Goal: Information Seeking & Learning: Learn about a topic

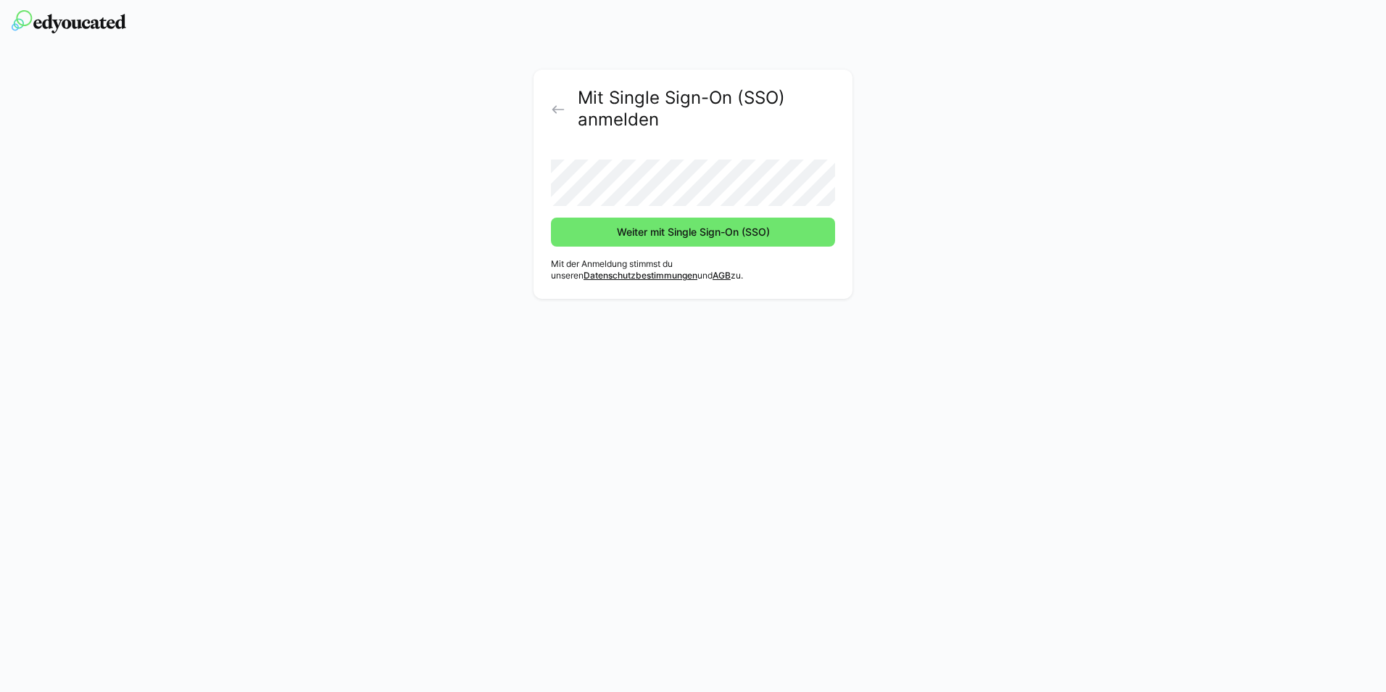
click at [502, 191] on div "Mit Single Sign-On (SSO) anmelden Weiter mit Single Sign-On (SSO) Mit der Anmel…" at bounding box center [693, 188] width 817 height 236
click at [603, 220] on span "Weiter mit Single Sign-On (SSO)" at bounding box center [693, 232] width 284 height 29
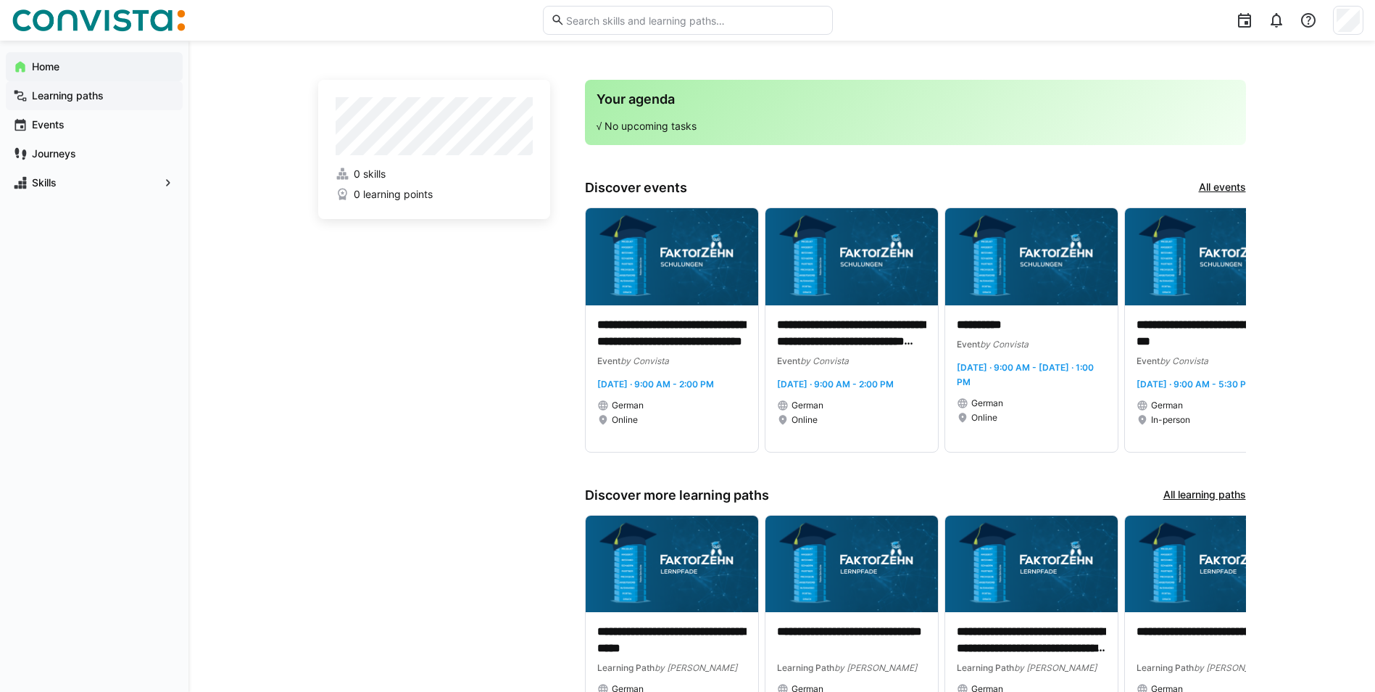
click at [0, 0] on app-navigation-label "Learning paths" at bounding box center [0, 0] width 0 height 0
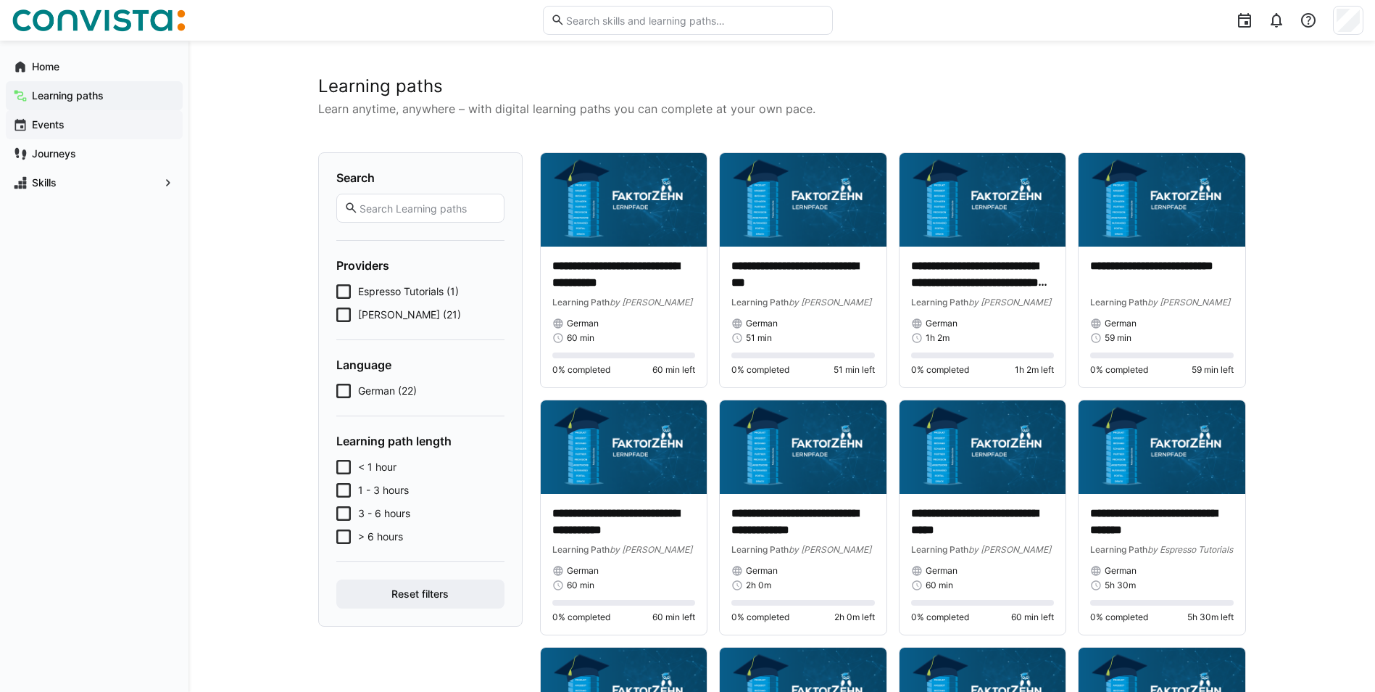
click at [70, 113] on div "Events" at bounding box center [94, 124] width 177 height 29
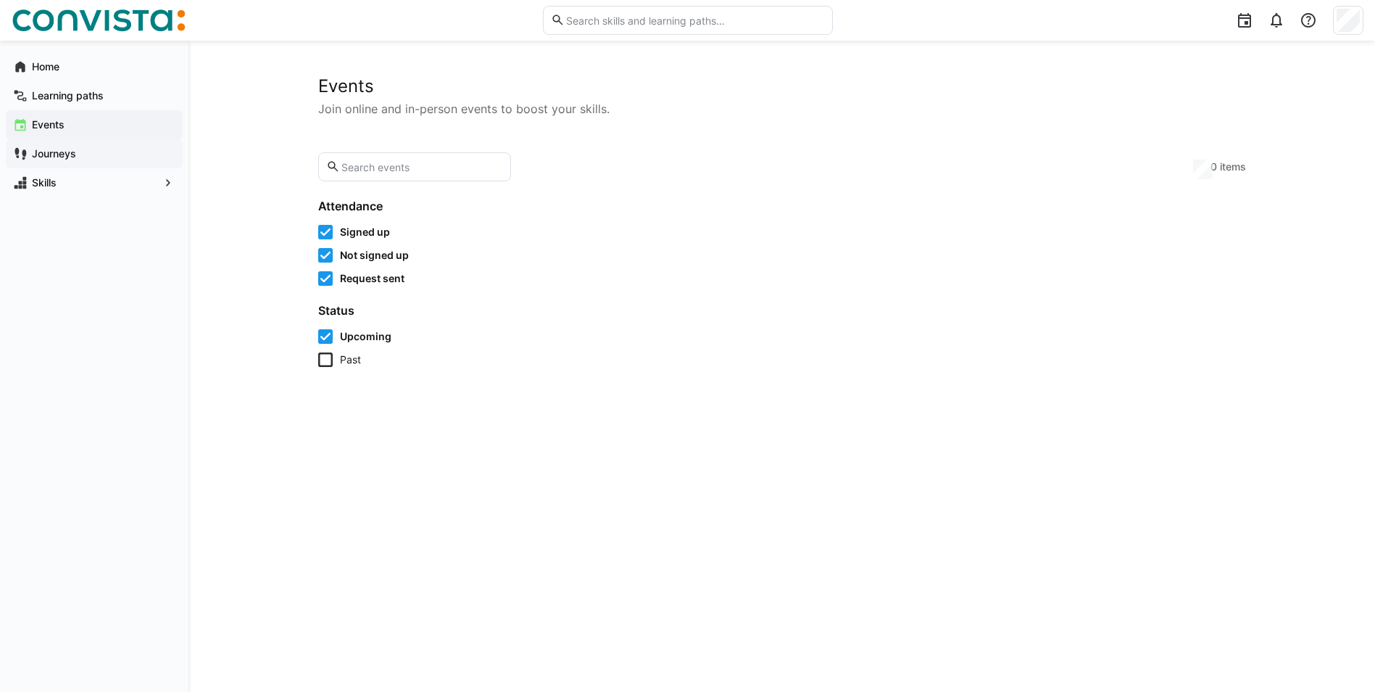
click at [55, 146] on span "Journeys" at bounding box center [103, 153] width 146 height 15
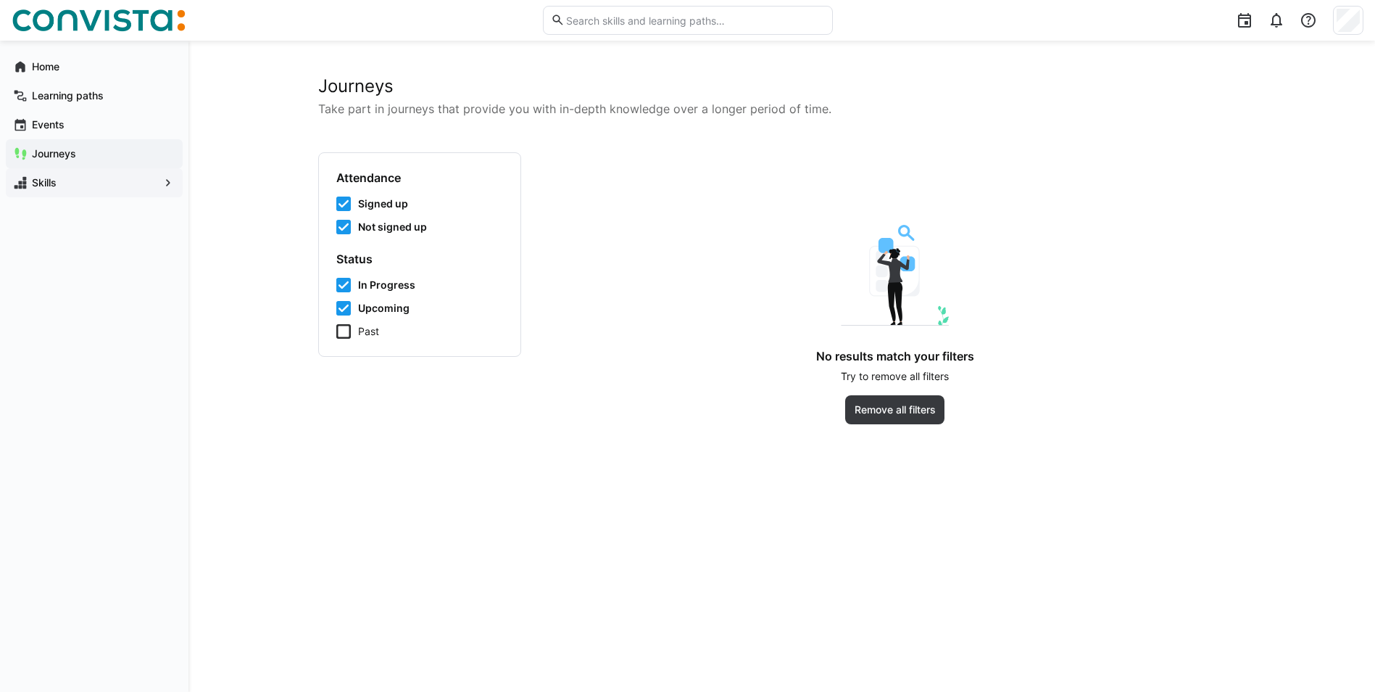
click at [0, 0] on app-navigation-label "Skills" at bounding box center [0, 0] width 0 height 0
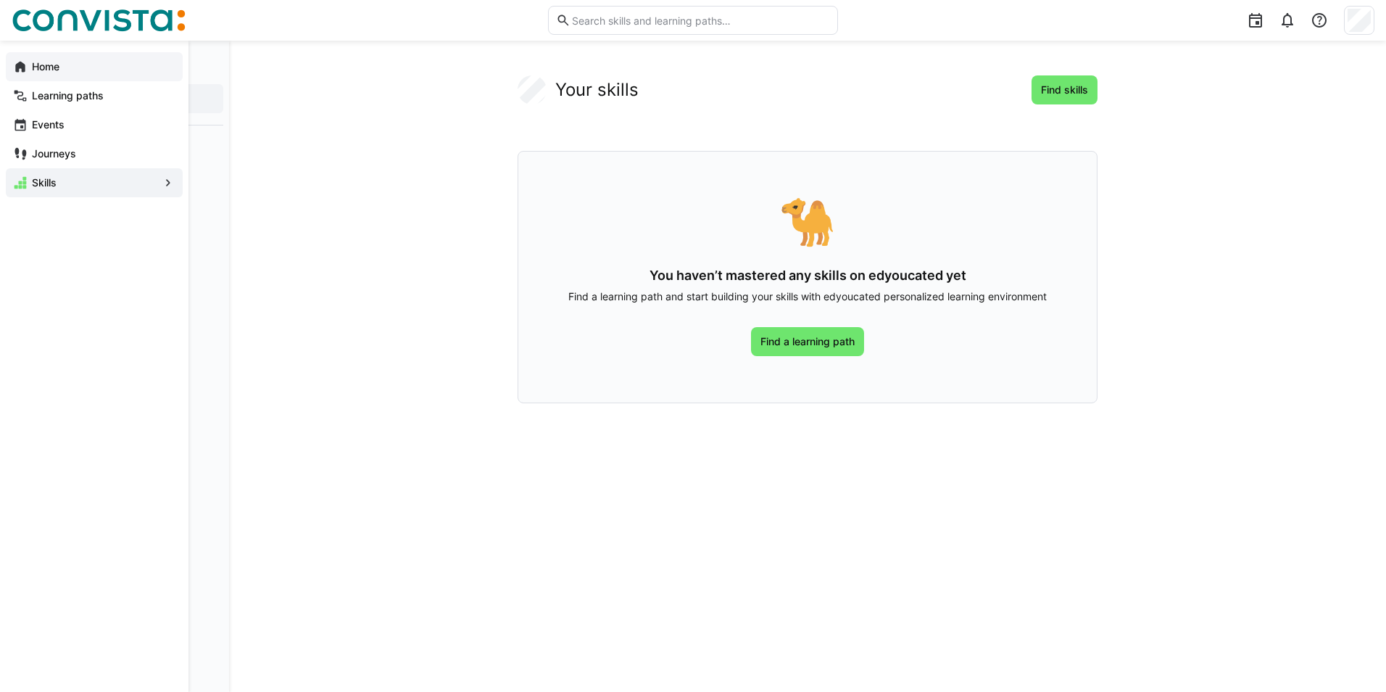
click at [0, 0] on app-navigation-label "Home" at bounding box center [0, 0] width 0 height 0
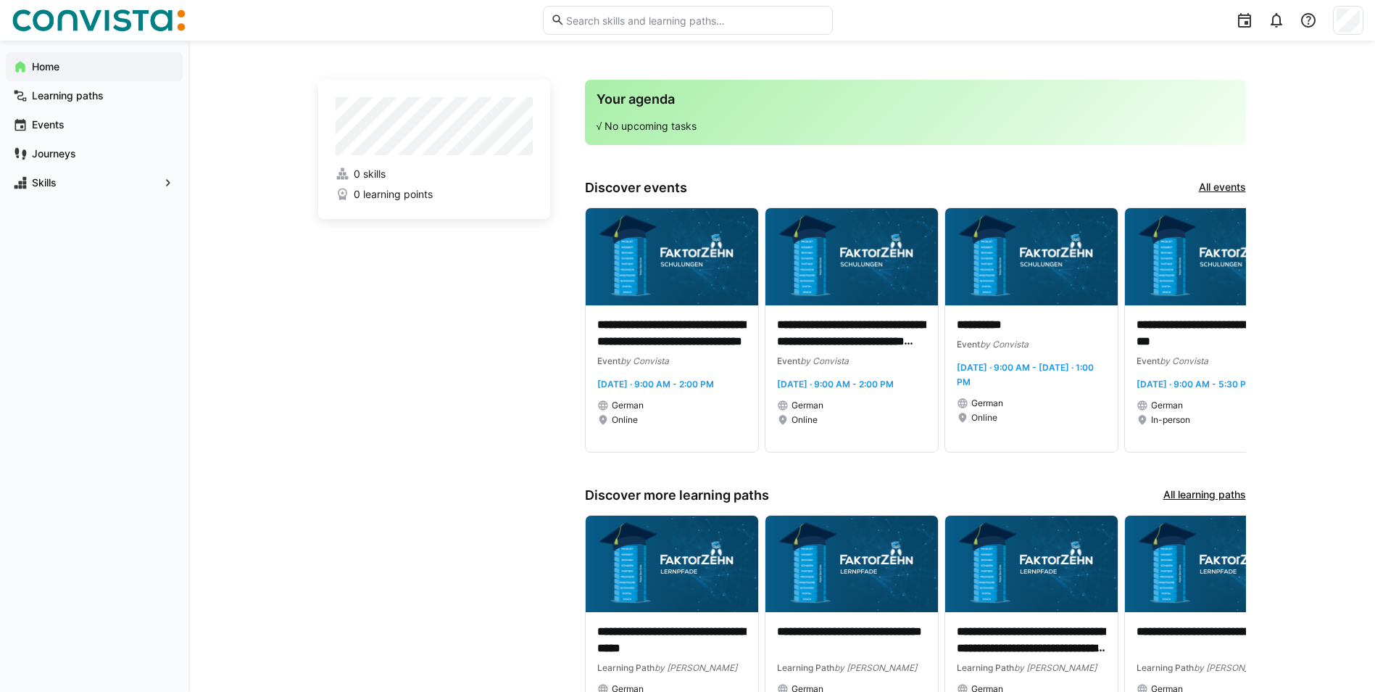
click at [383, 336] on app-home-left "0 skills 0 learning points" at bounding box center [434, 426] width 232 height 692
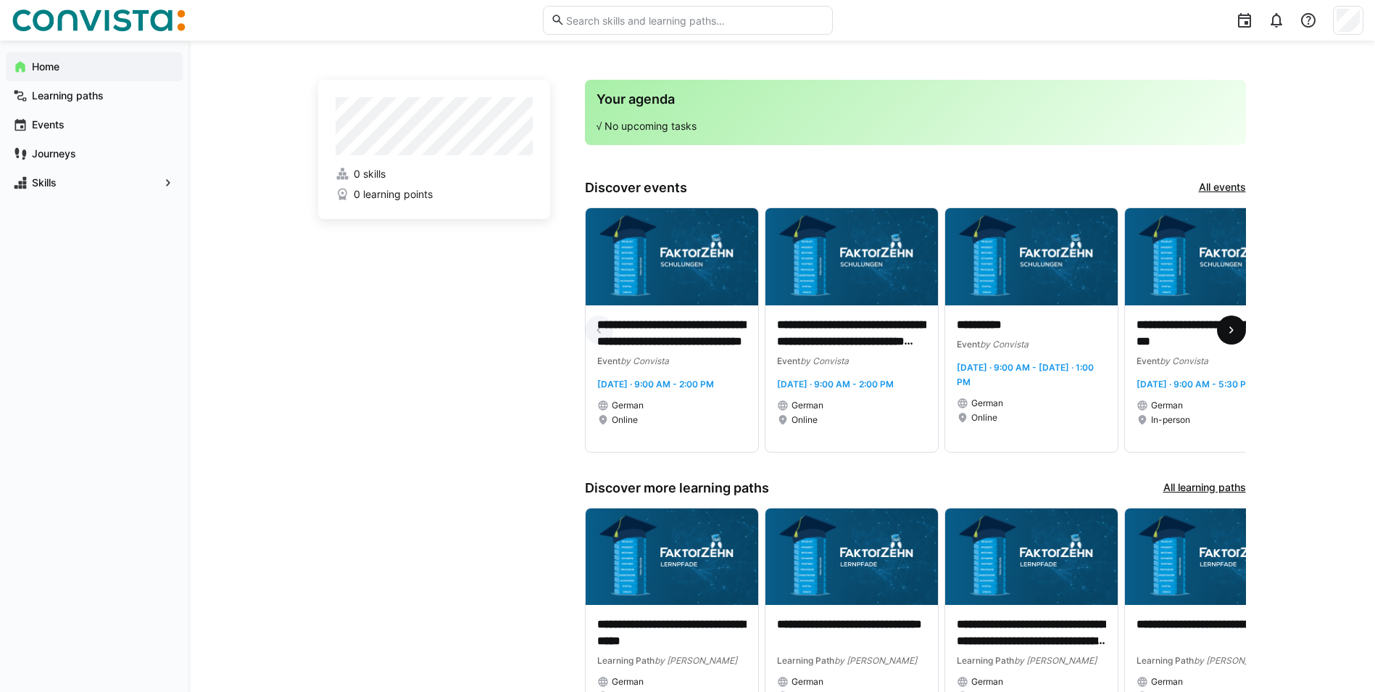
click at [1228, 329] on eds-icon at bounding box center [1232, 330] width 15 height 15
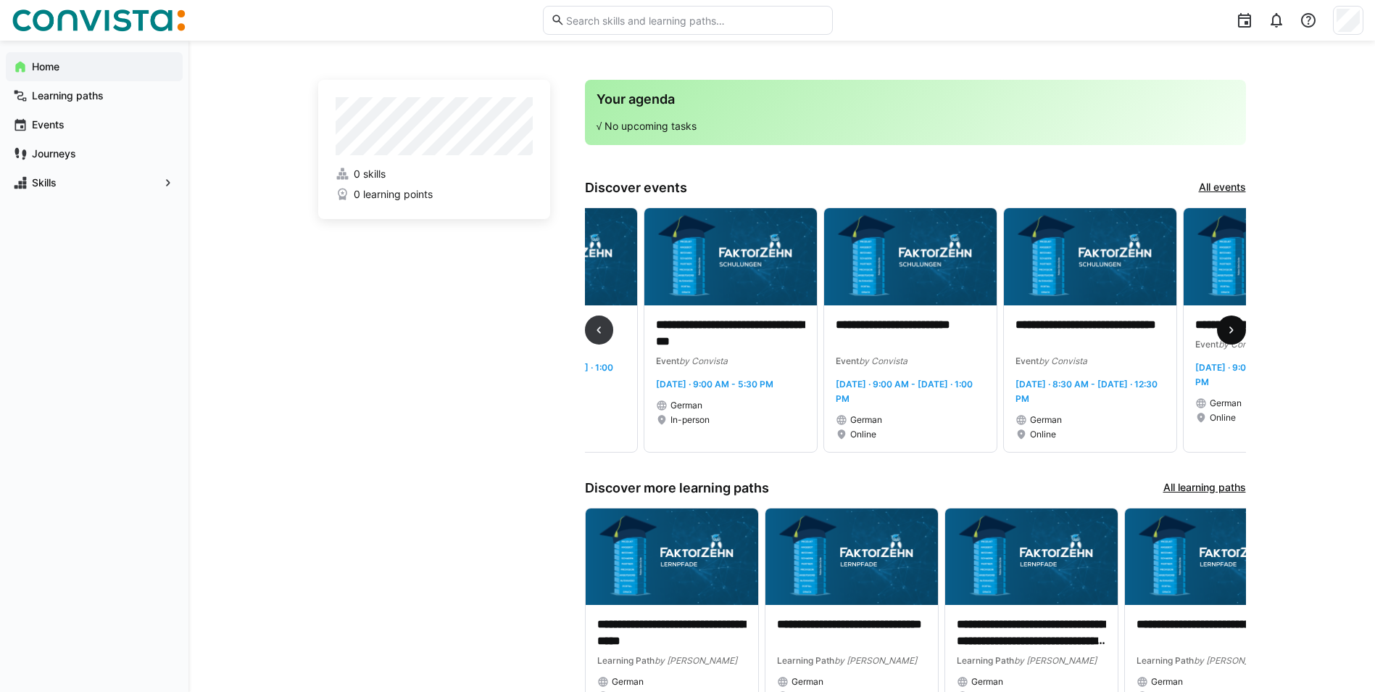
scroll to position [0, 539]
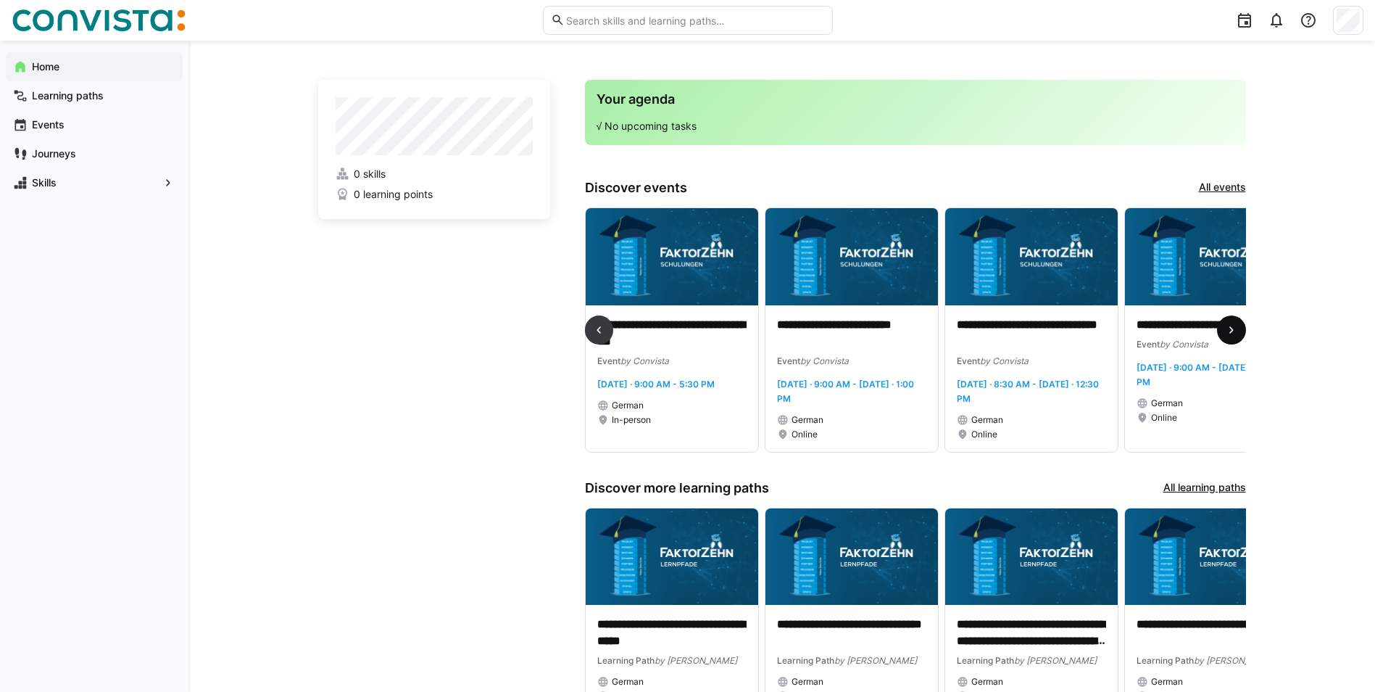
click at [1228, 329] on eds-icon at bounding box center [1232, 330] width 15 height 15
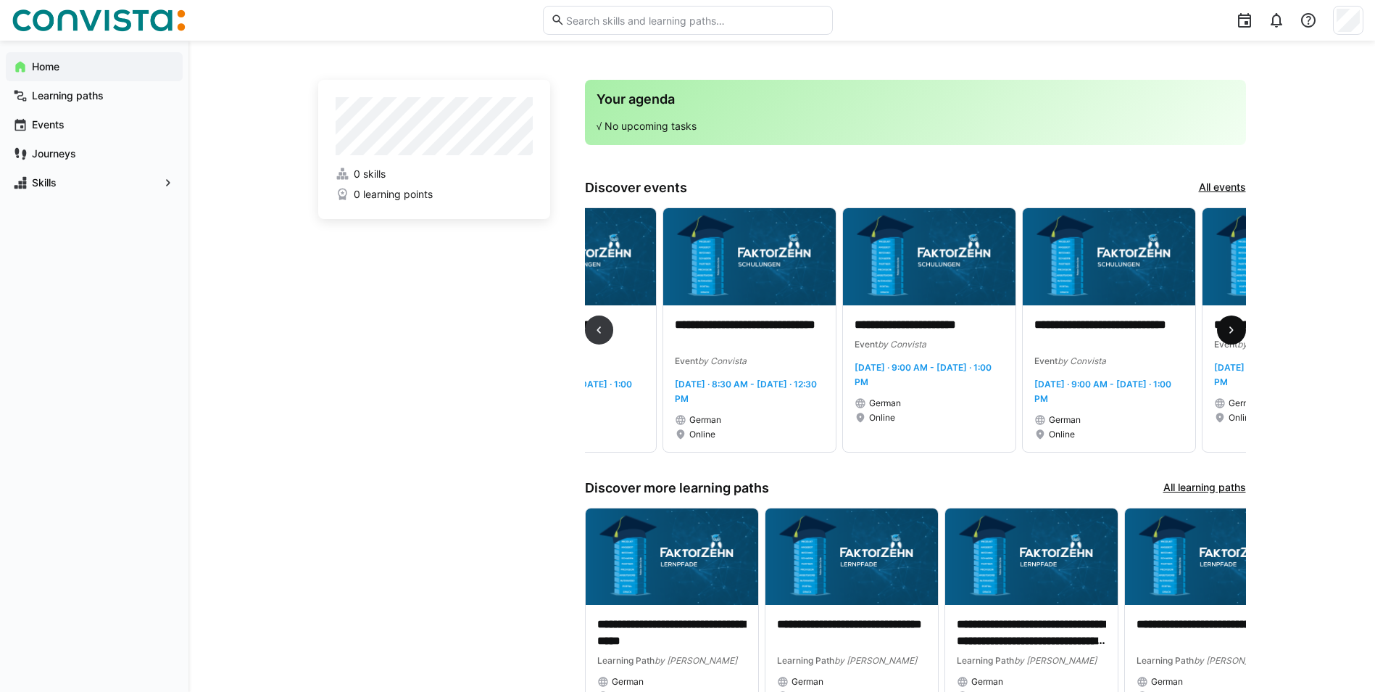
scroll to position [0, 1079]
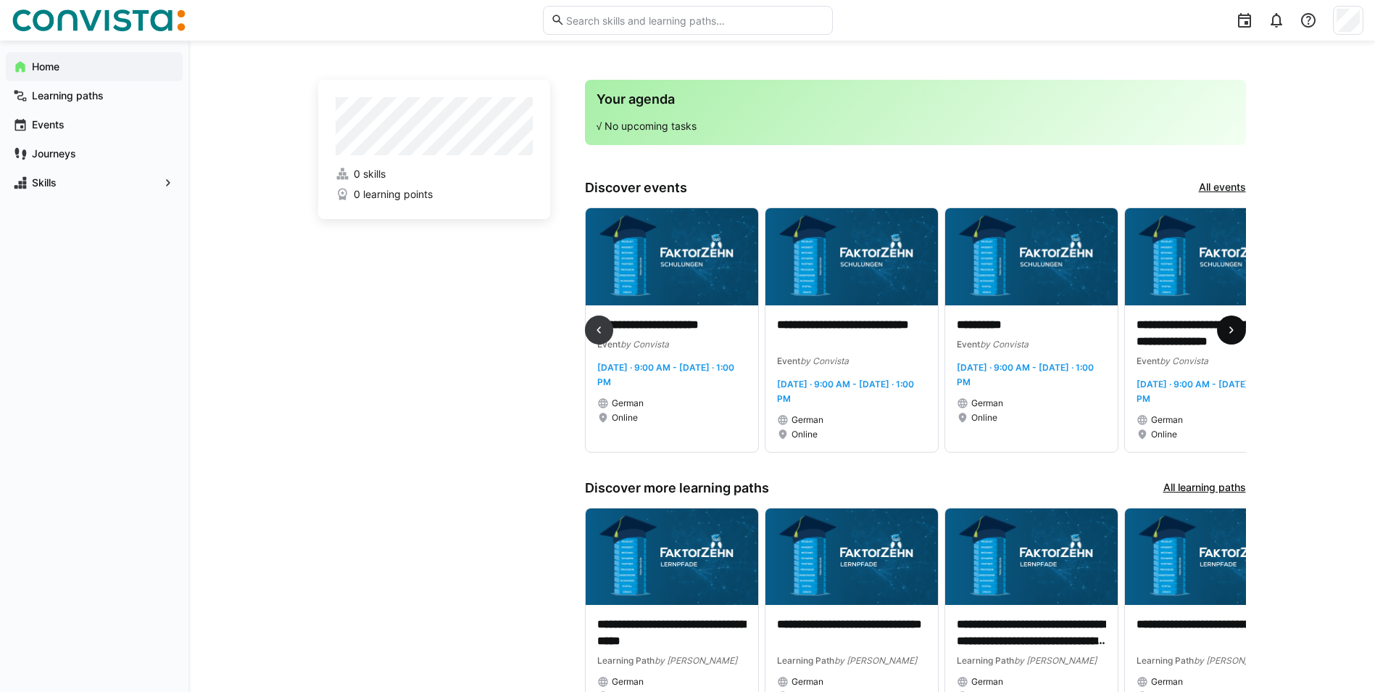
click at [1228, 329] on eds-icon at bounding box center [1232, 330] width 15 height 15
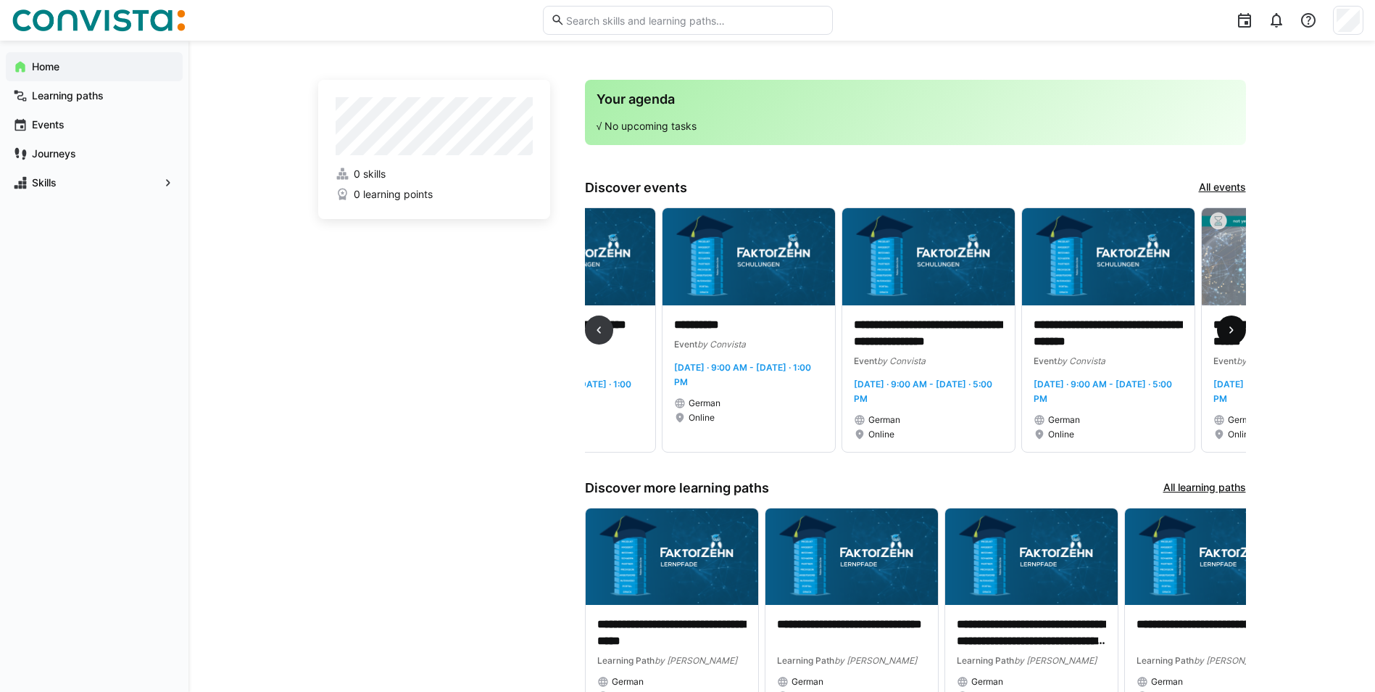
scroll to position [0, 1618]
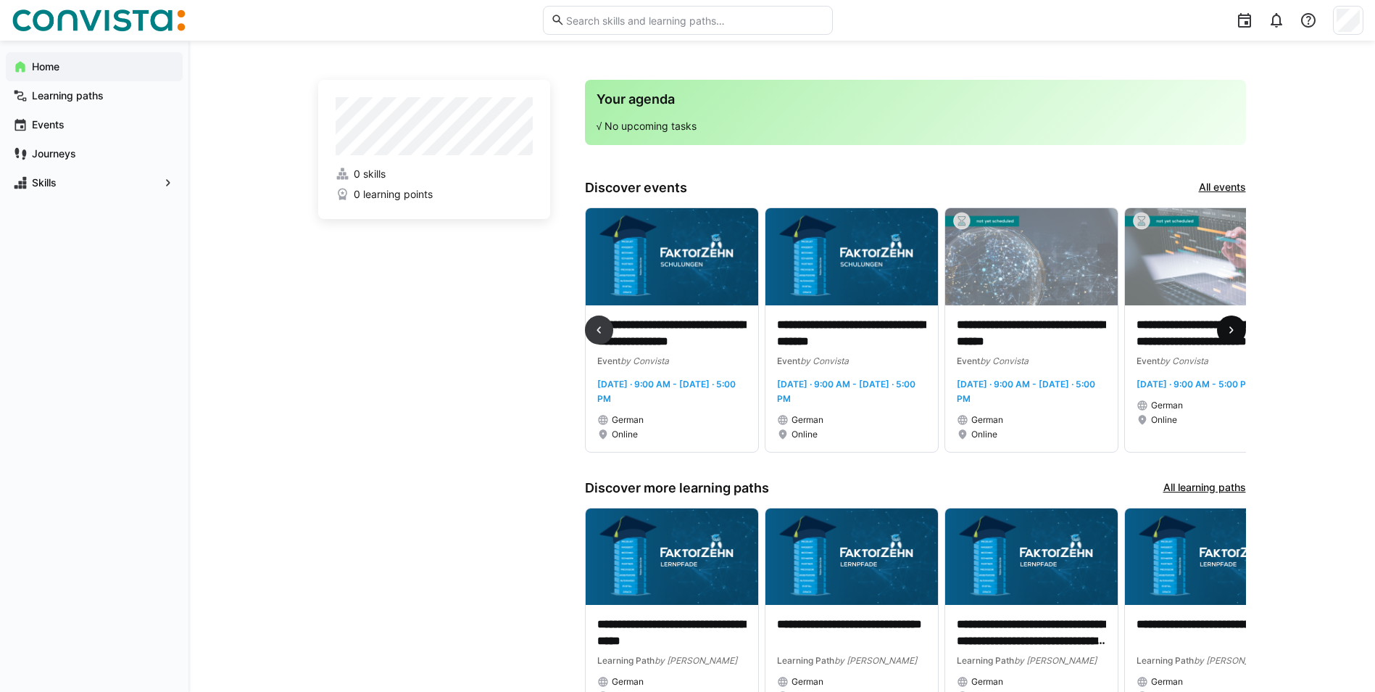
click at [1228, 329] on eds-icon at bounding box center [1232, 330] width 15 height 15
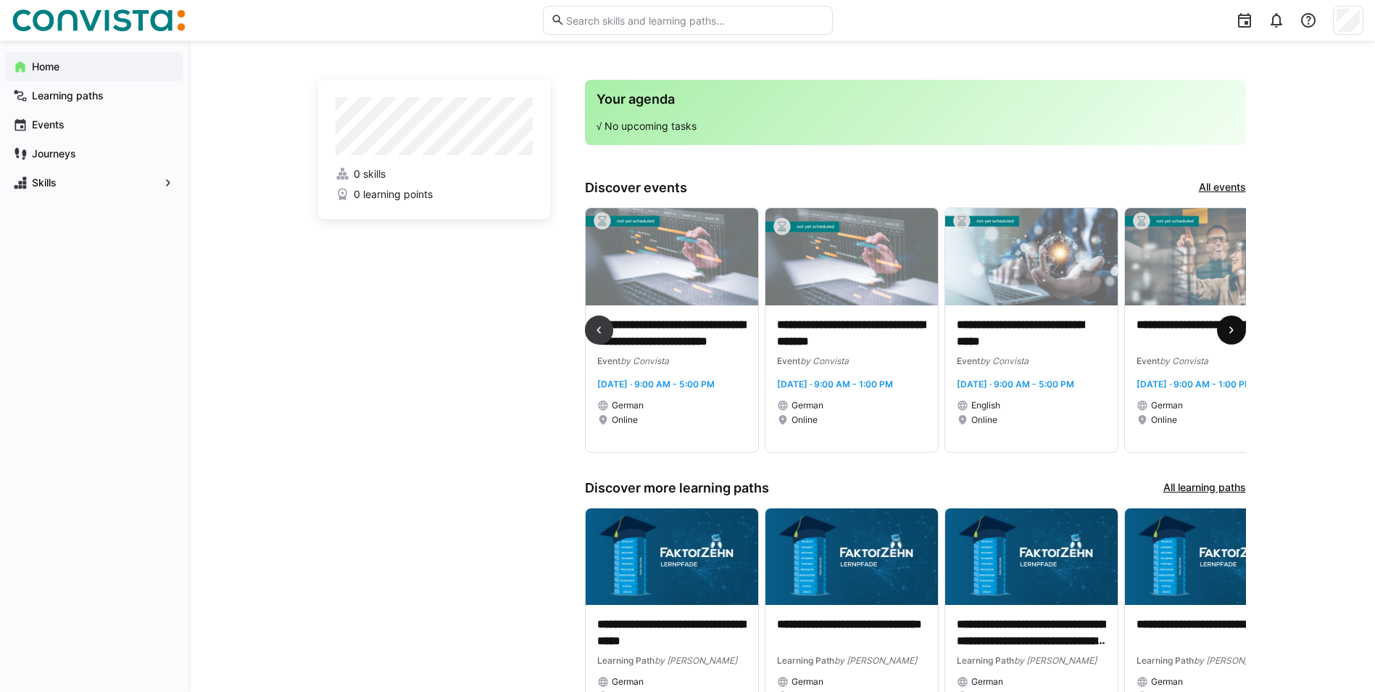
click at [1228, 329] on eds-icon at bounding box center [1232, 330] width 15 height 15
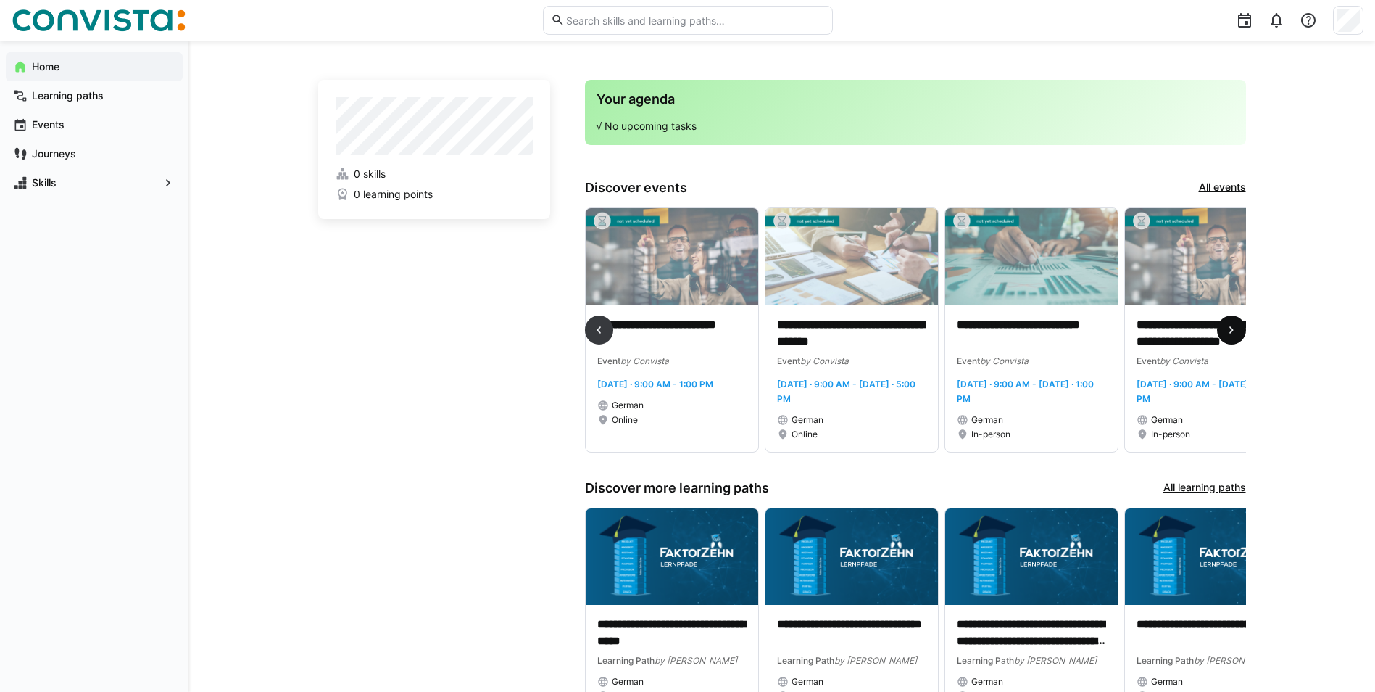
click at [1228, 329] on eds-icon at bounding box center [1232, 330] width 15 height 15
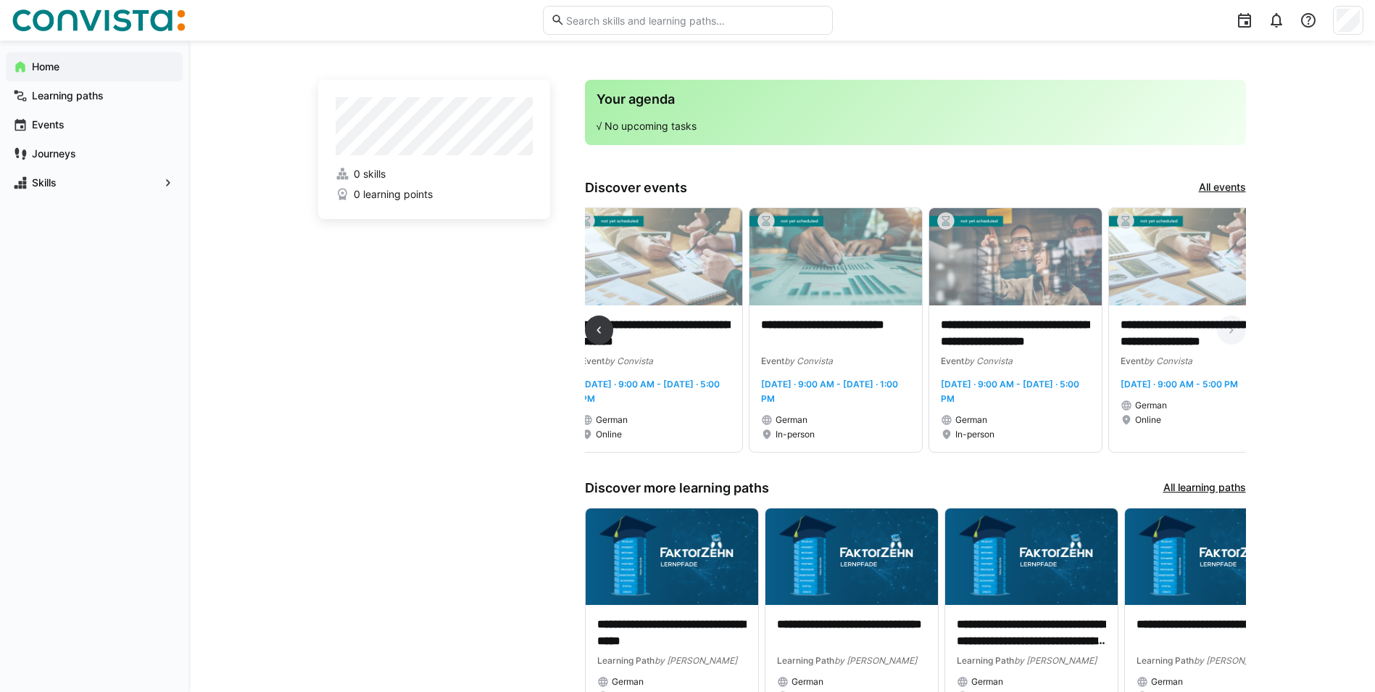
scroll to position [0, 2929]
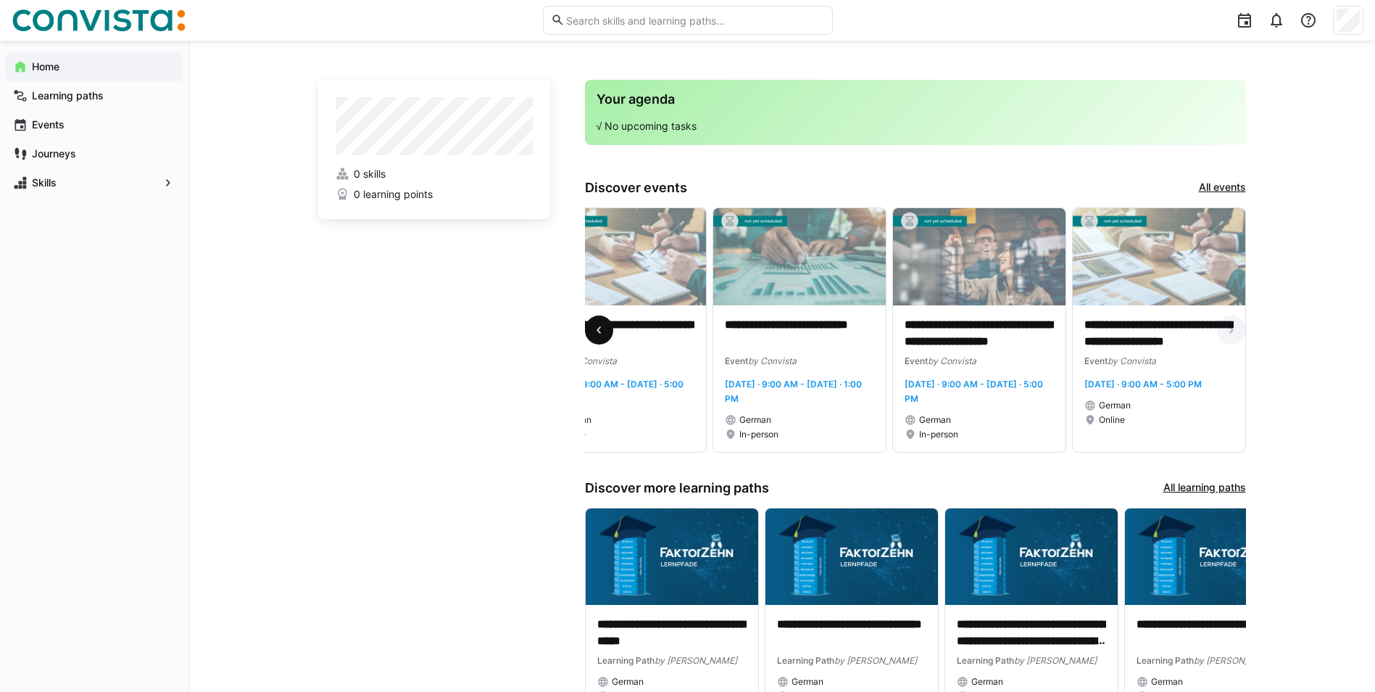
click at [594, 329] on eds-icon at bounding box center [599, 330] width 15 height 15
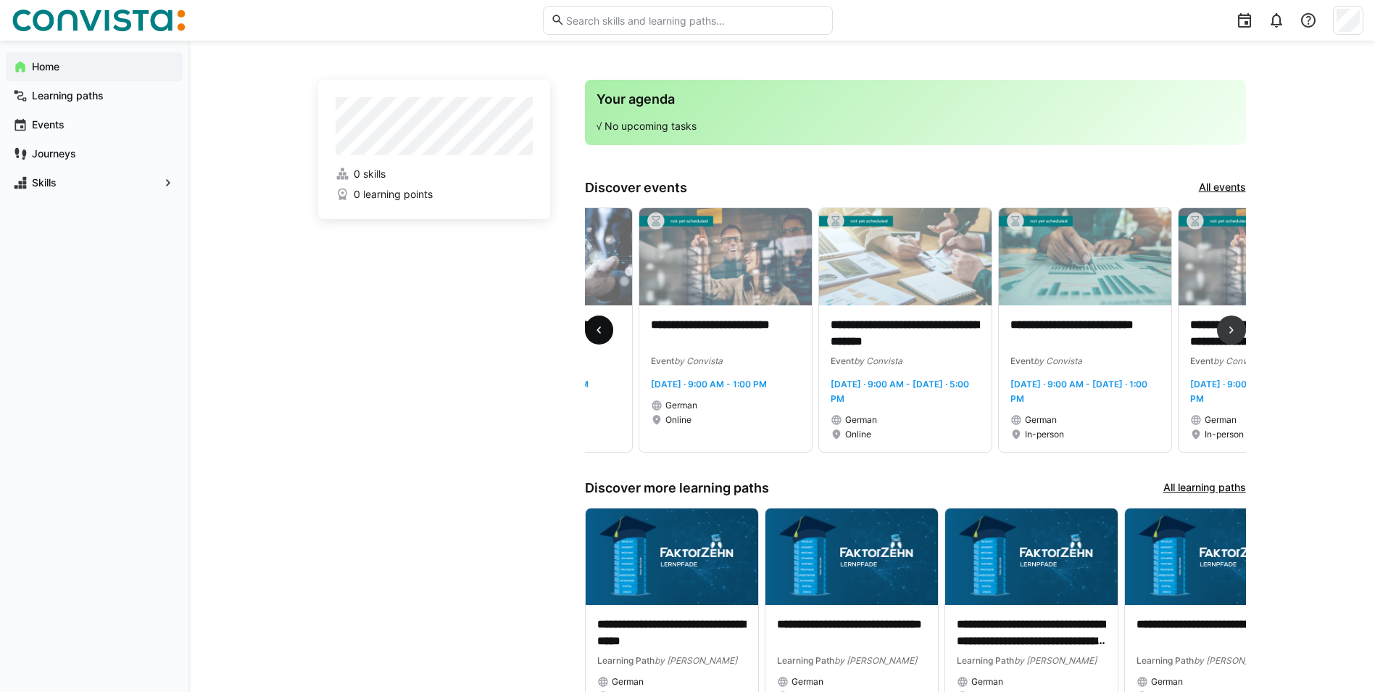
click at [594, 329] on eds-icon at bounding box center [599, 330] width 15 height 15
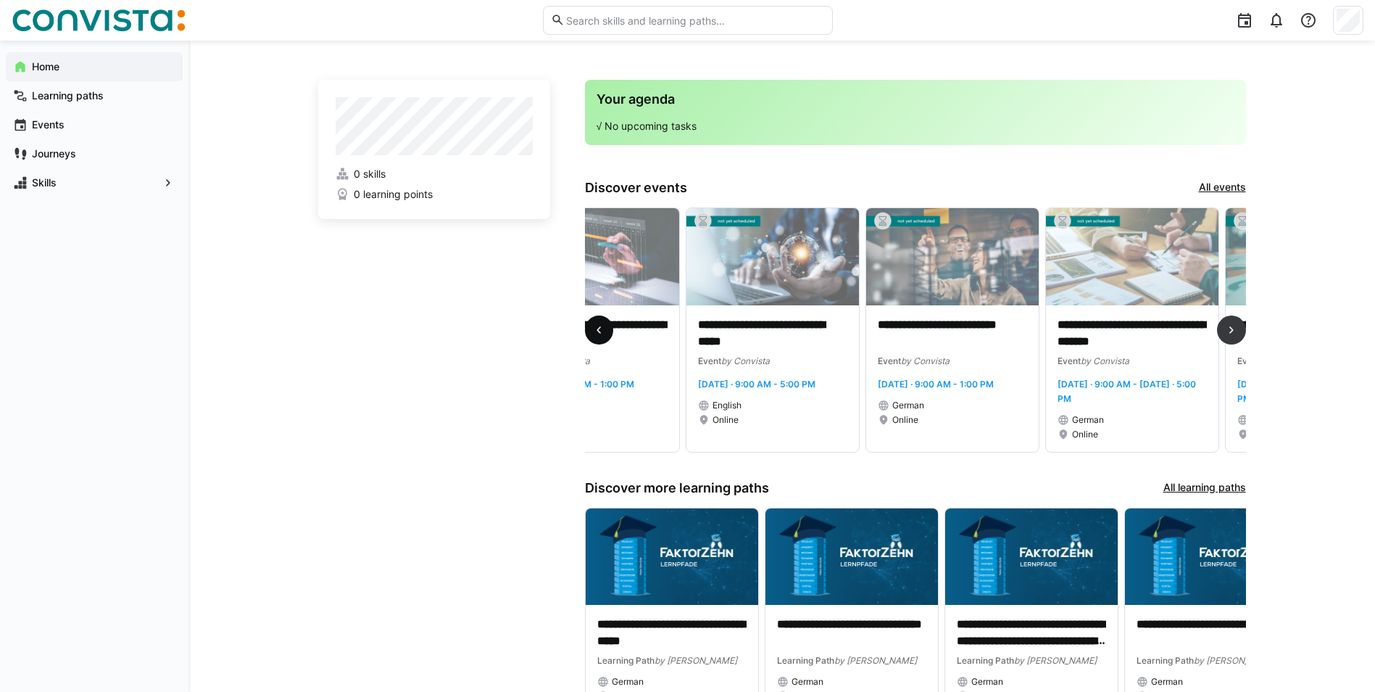
click at [594, 329] on eds-icon at bounding box center [599, 330] width 15 height 15
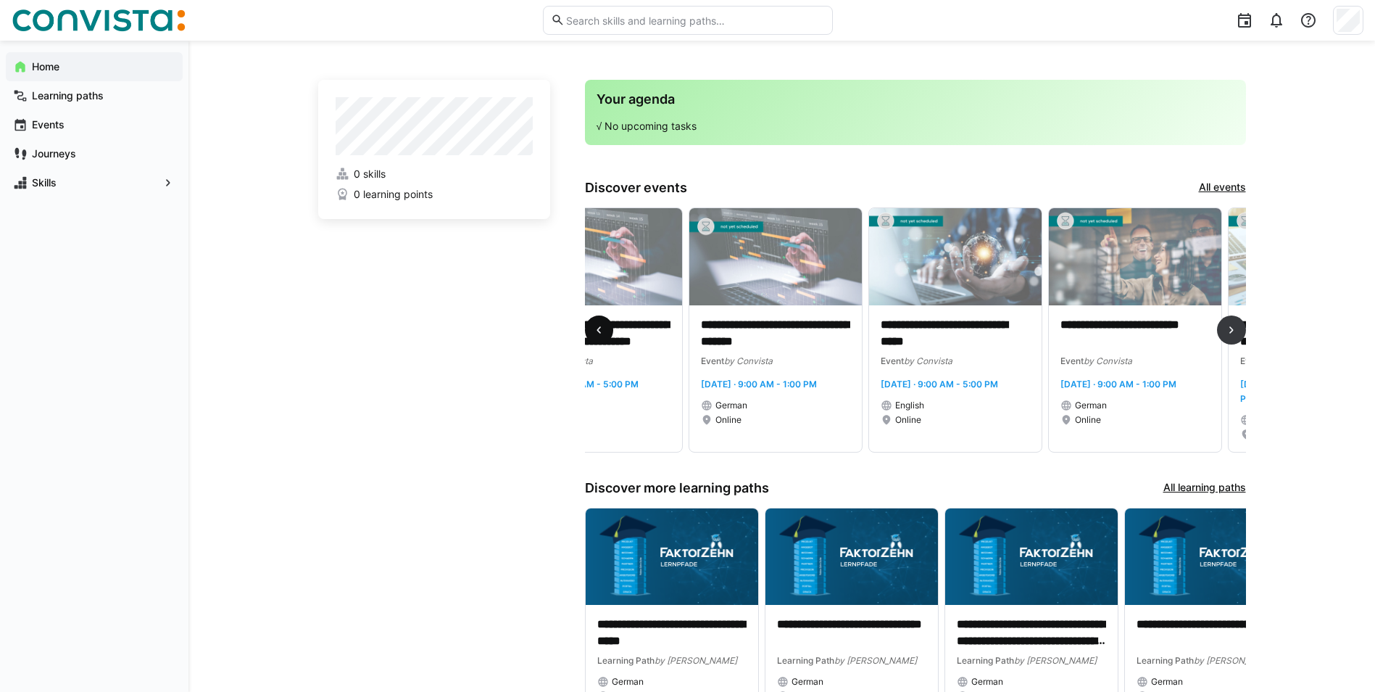
click at [594, 329] on eds-icon at bounding box center [599, 330] width 15 height 15
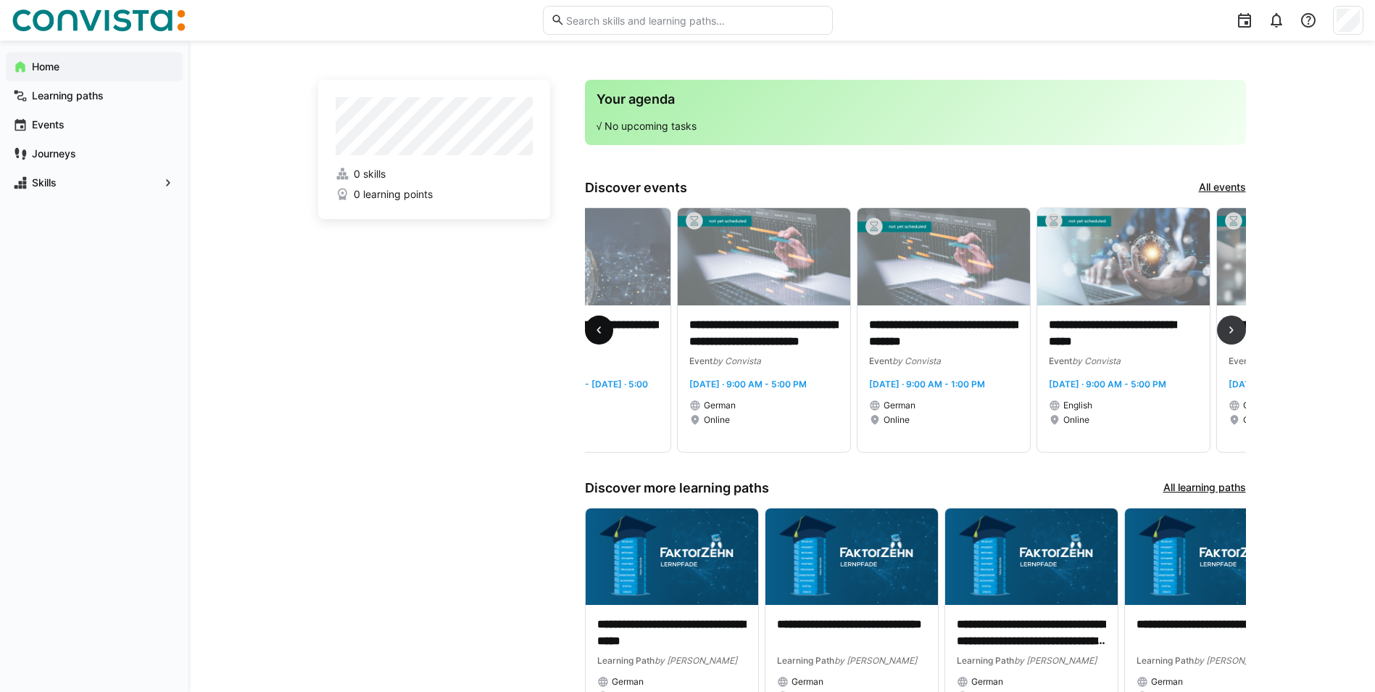
click at [594, 329] on eds-icon at bounding box center [599, 330] width 15 height 15
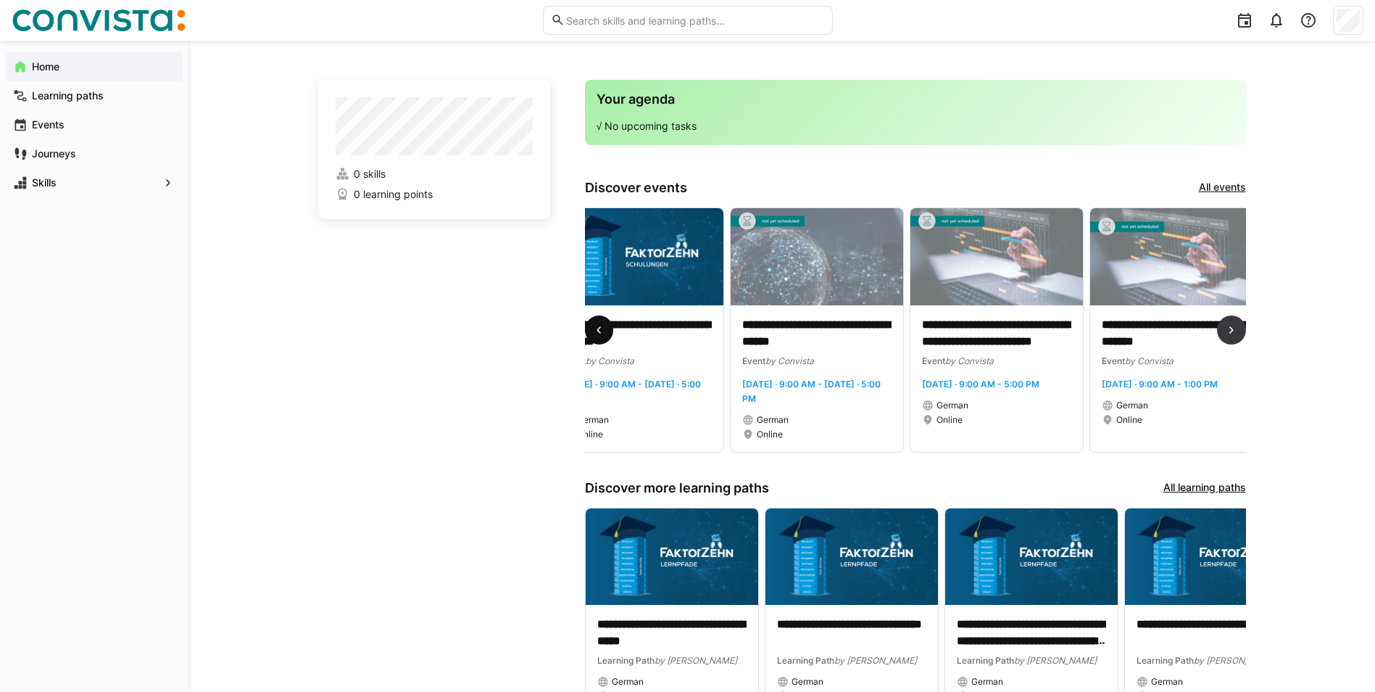
click at [594, 329] on eds-icon at bounding box center [599, 330] width 15 height 15
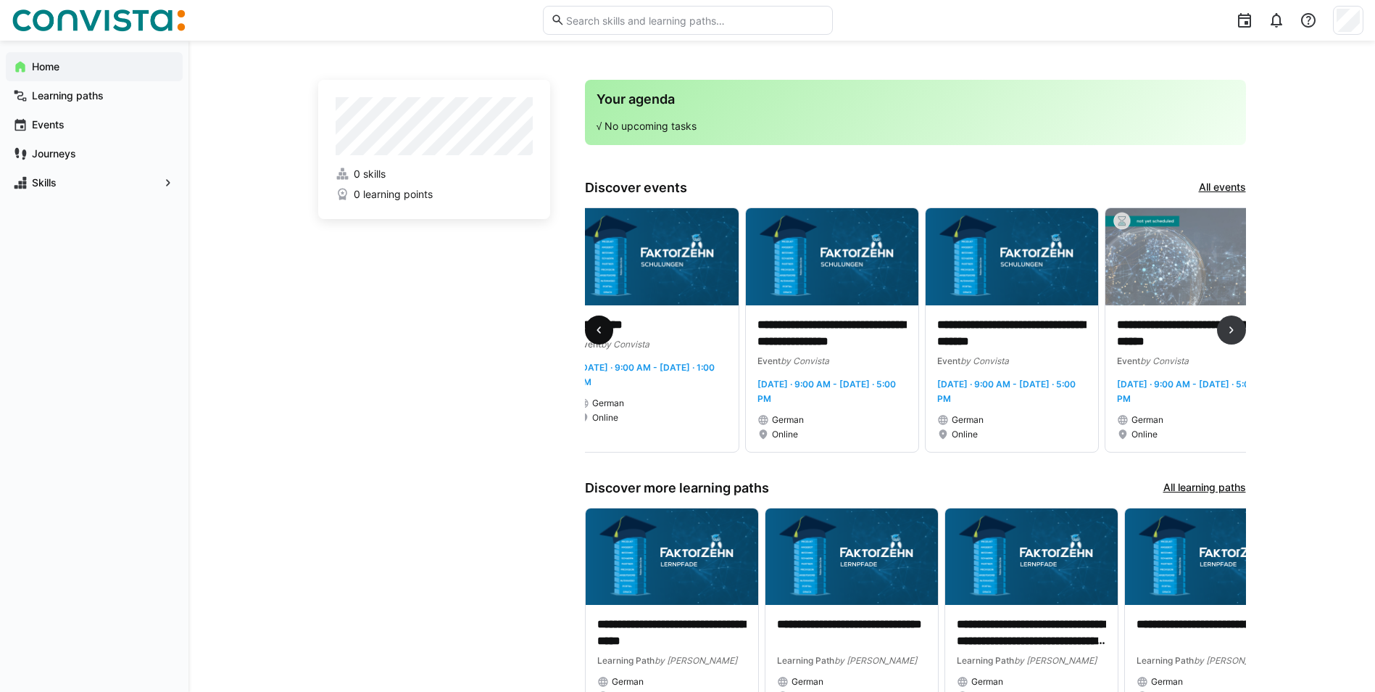
click at [594, 329] on eds-icon at bounding box center [599, 330] width 15 height 15
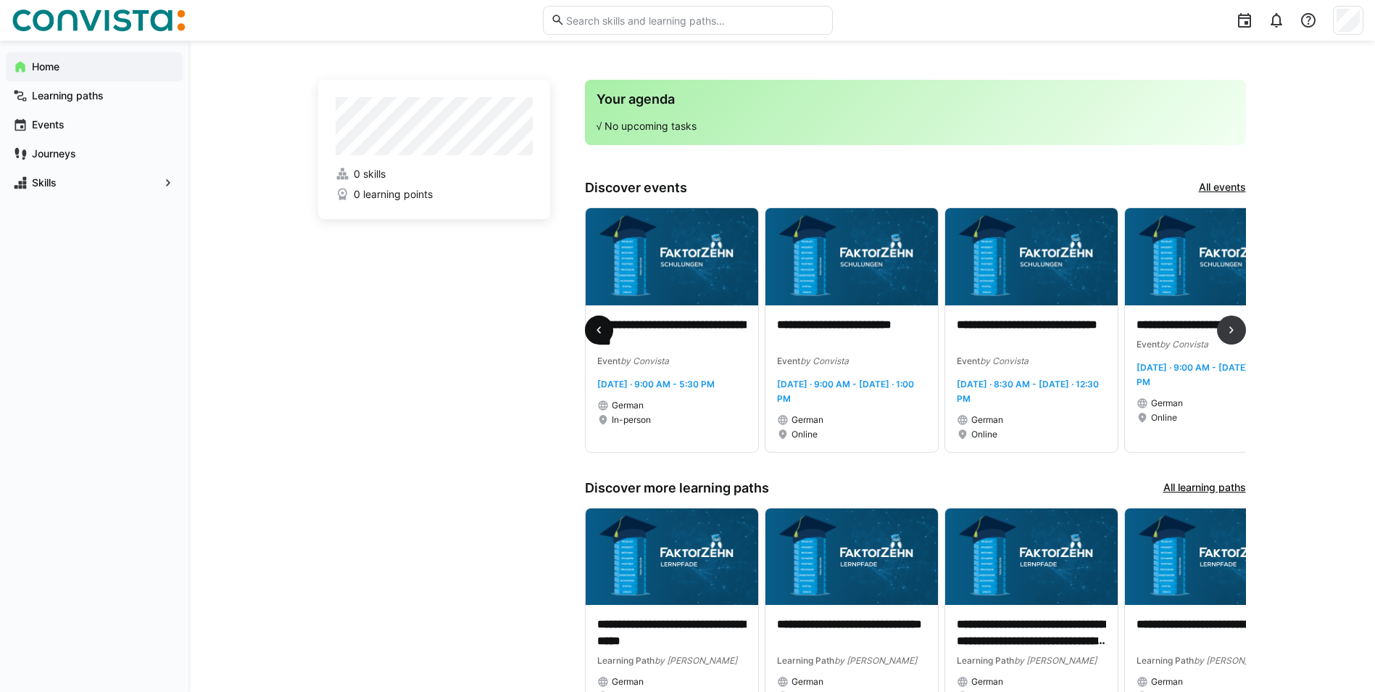
click at [594, 329] on eds-icon at bounding box center [599, 330] width 15 height 15
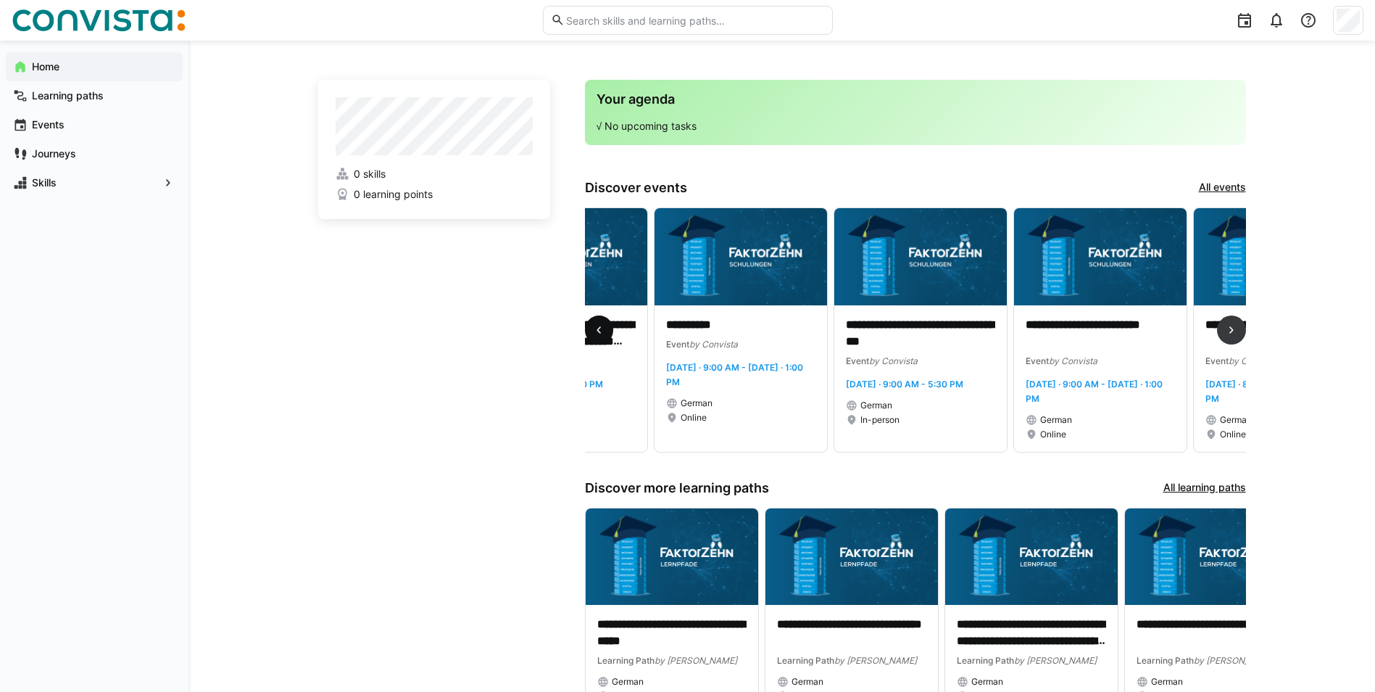
scroll to position [0, 0]
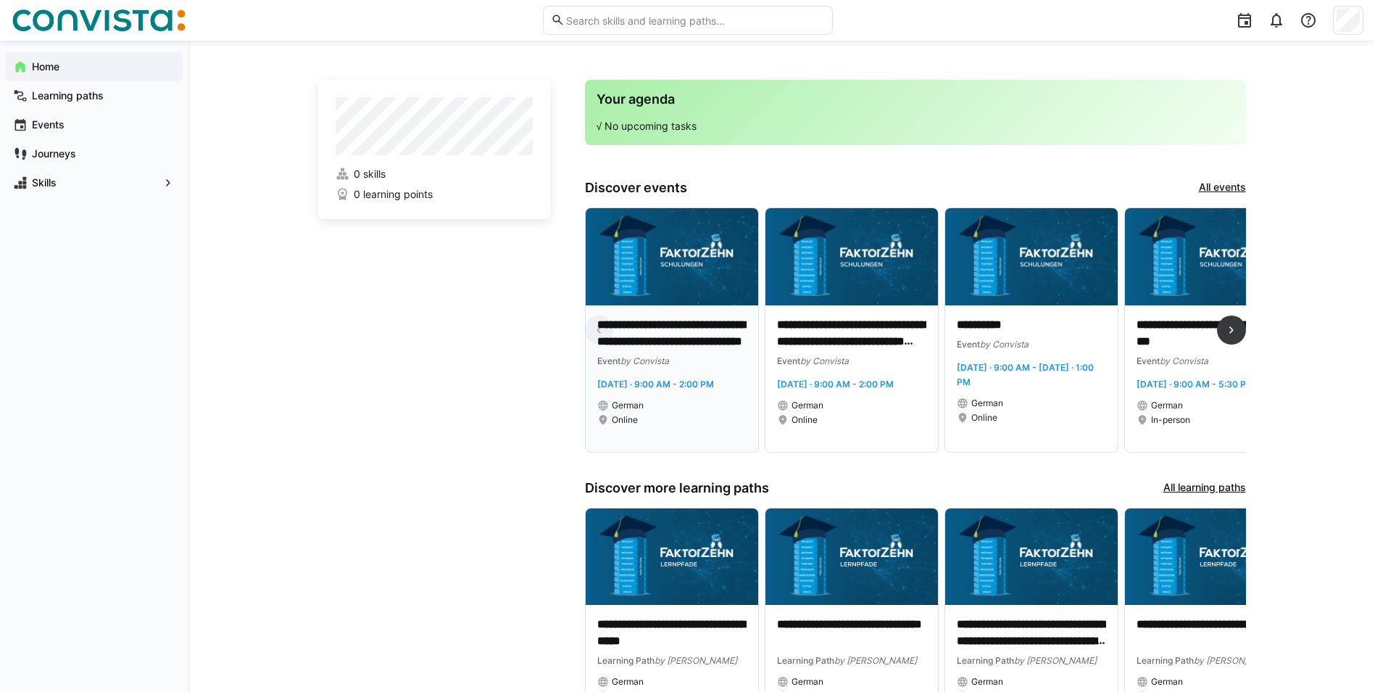
click at [702, 317] on p "**********" at bounding box center [671, 333] width 149 height 33
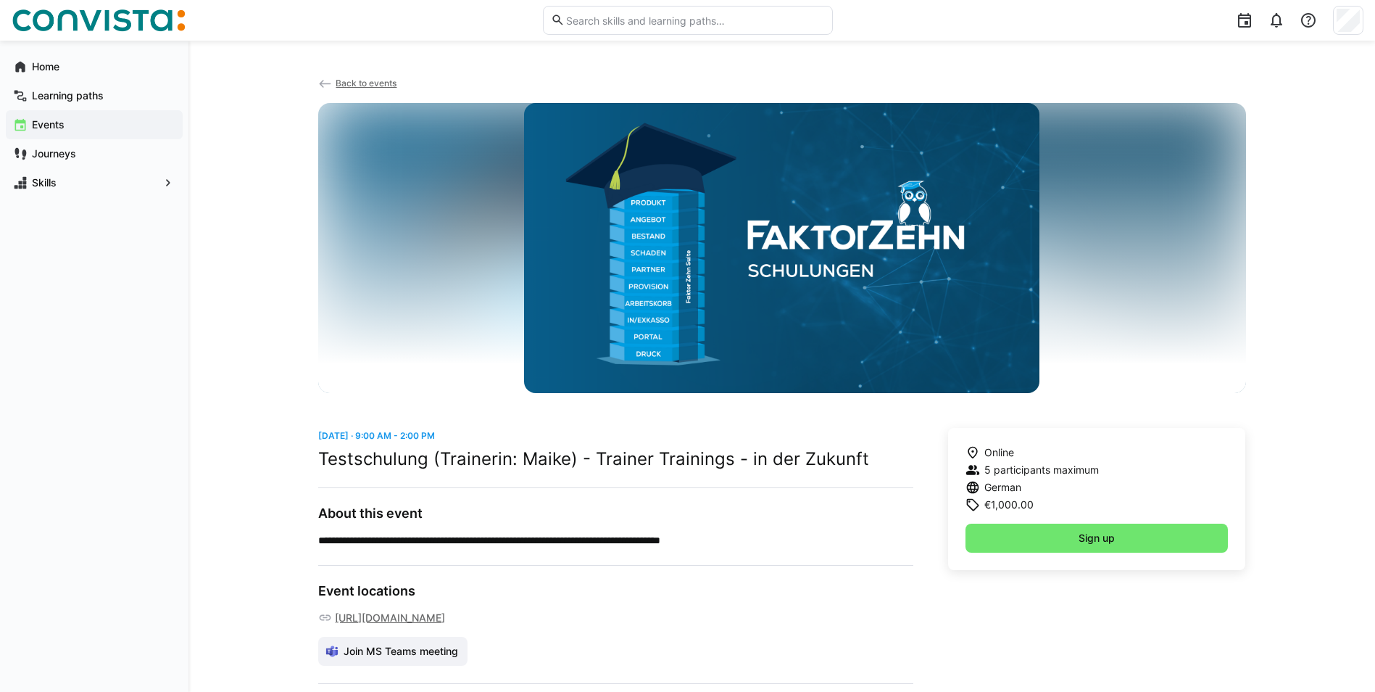
click at [326, 80] on eds-icon at bounding box center [325, 84] width 15 height 15
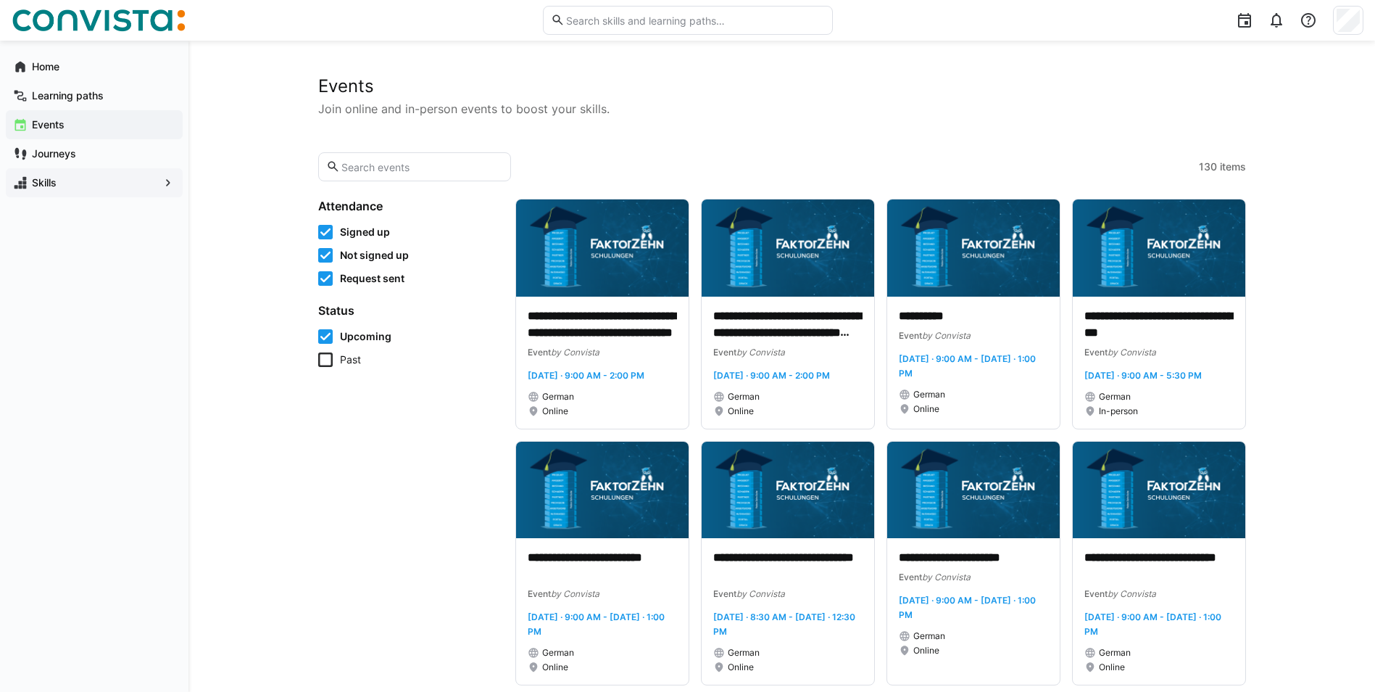
click at [45, 191] on div "Skills" at bounding box center [94, 182] width 177 height 29
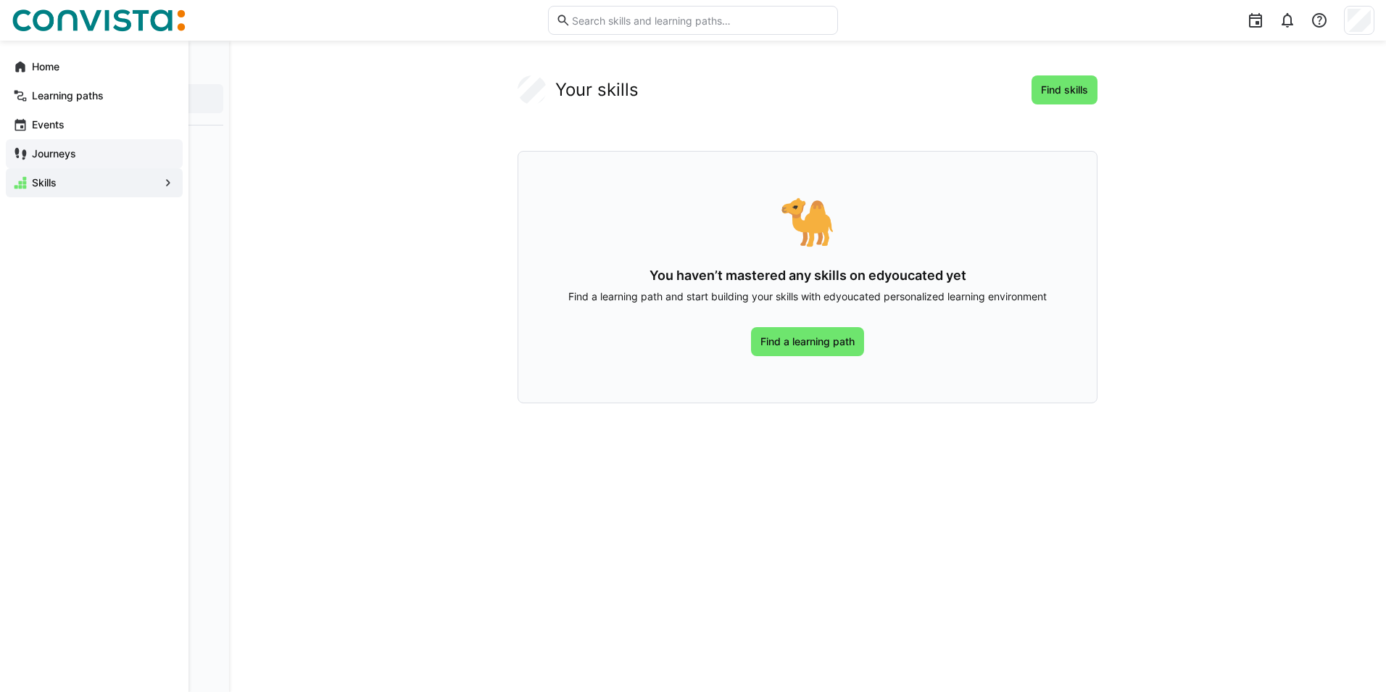
click at [59, 163] on div "Journeys" at bounding box center [94, 153] width 177 height 29
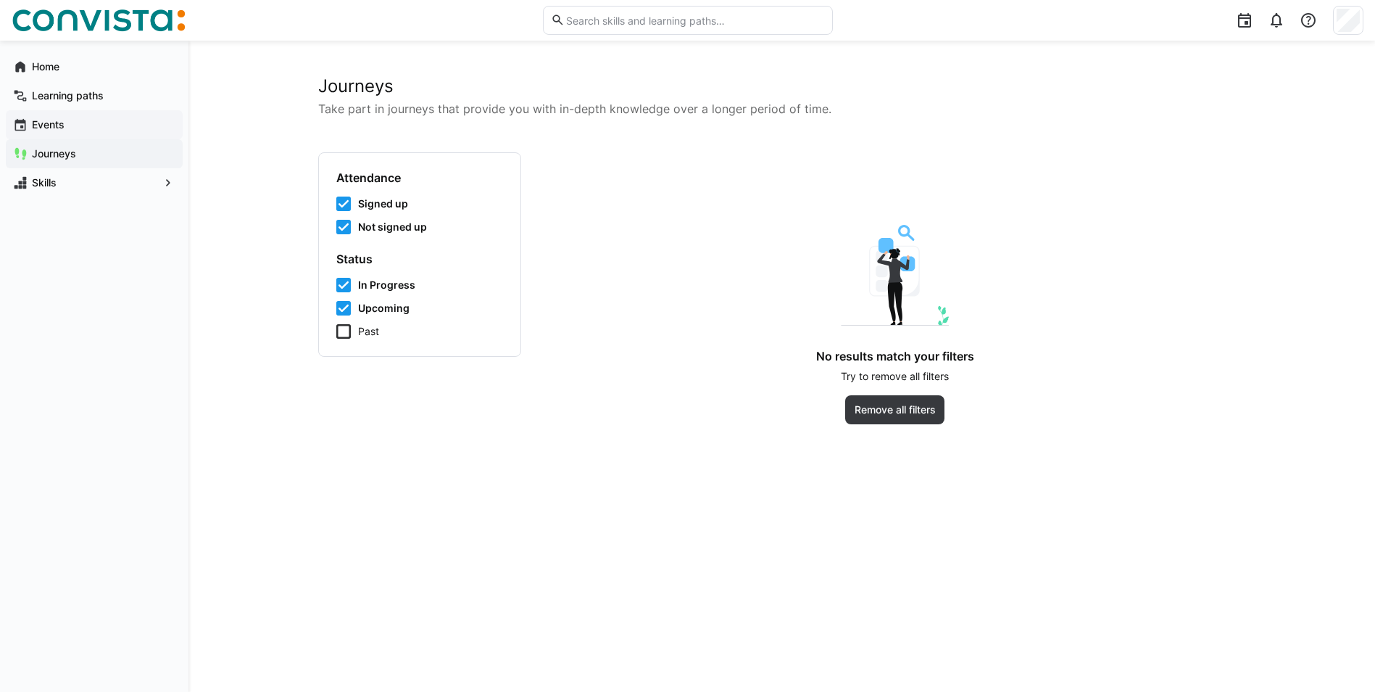
click at [70, 134] on div "Events" at bounding box center [94, 124] width 177 height 29
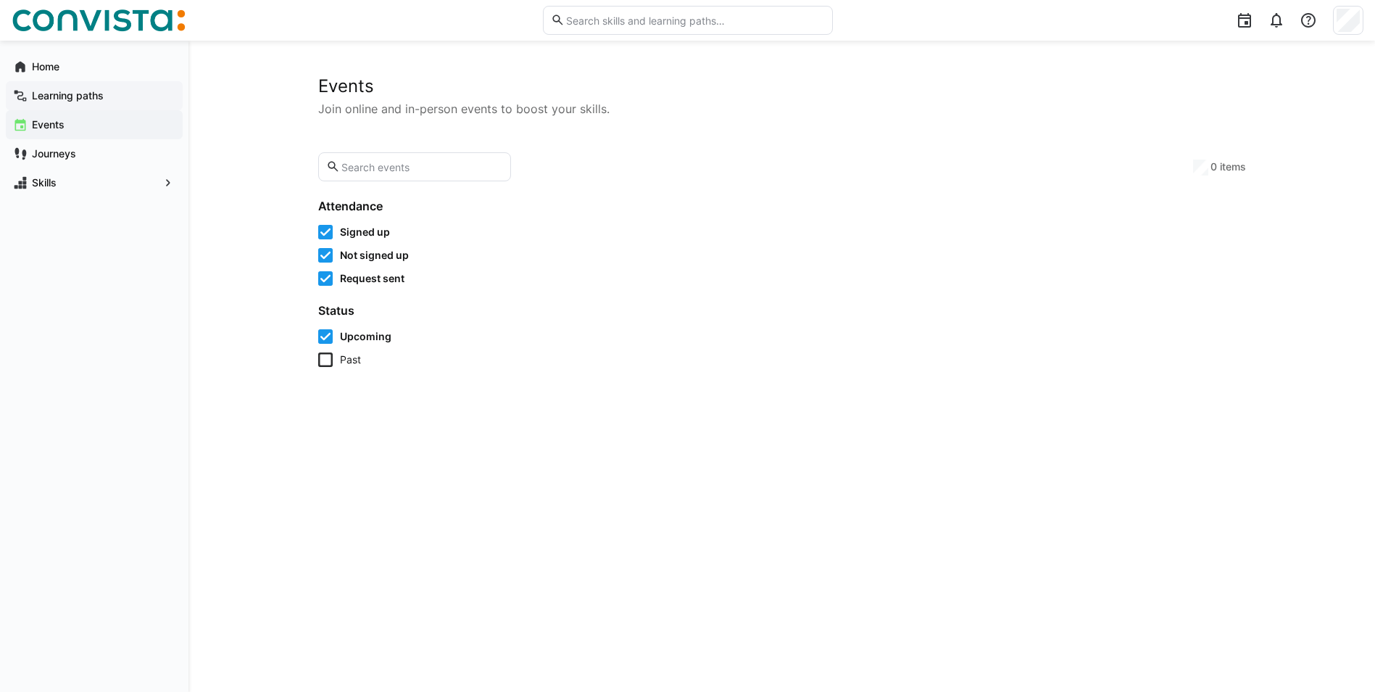
click at [0, 0] on app-navigation-label "Learning paths" at bounding box center [0, 0] width 0 height 0
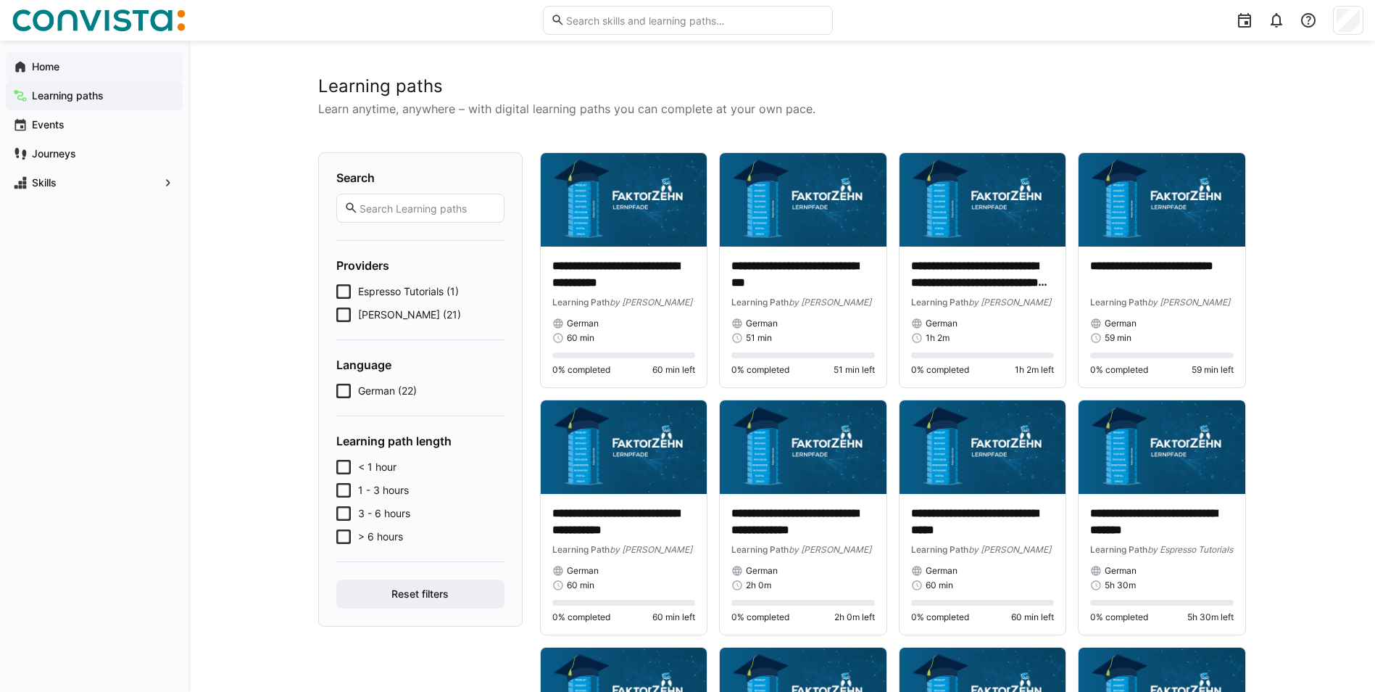
click at [0, 0] on app-navigation-label "Home" at bounding box center [0, 0] width 0 height 0
